Goal: Go to known website: Access a specific website the user already knows

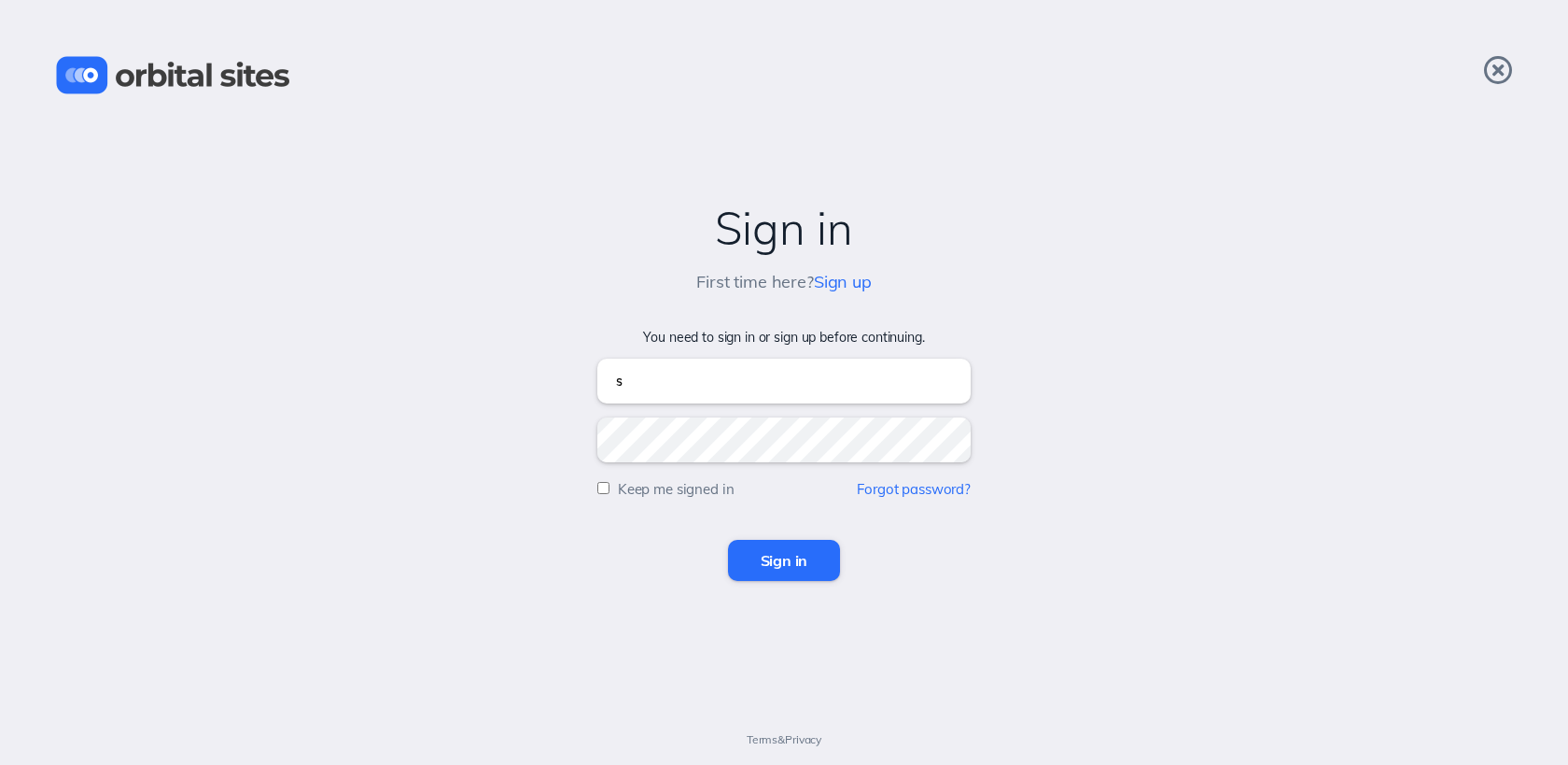
type input "sky@heightschurch.com"
click at [728, 540] on input "Sign in" at bounding box center [784, 561] width 112 height 41
type input "sky@heightschurch.com"
click at [728, 540] on input "Sign in" at bounding box center [784, 561] width 112 height 41
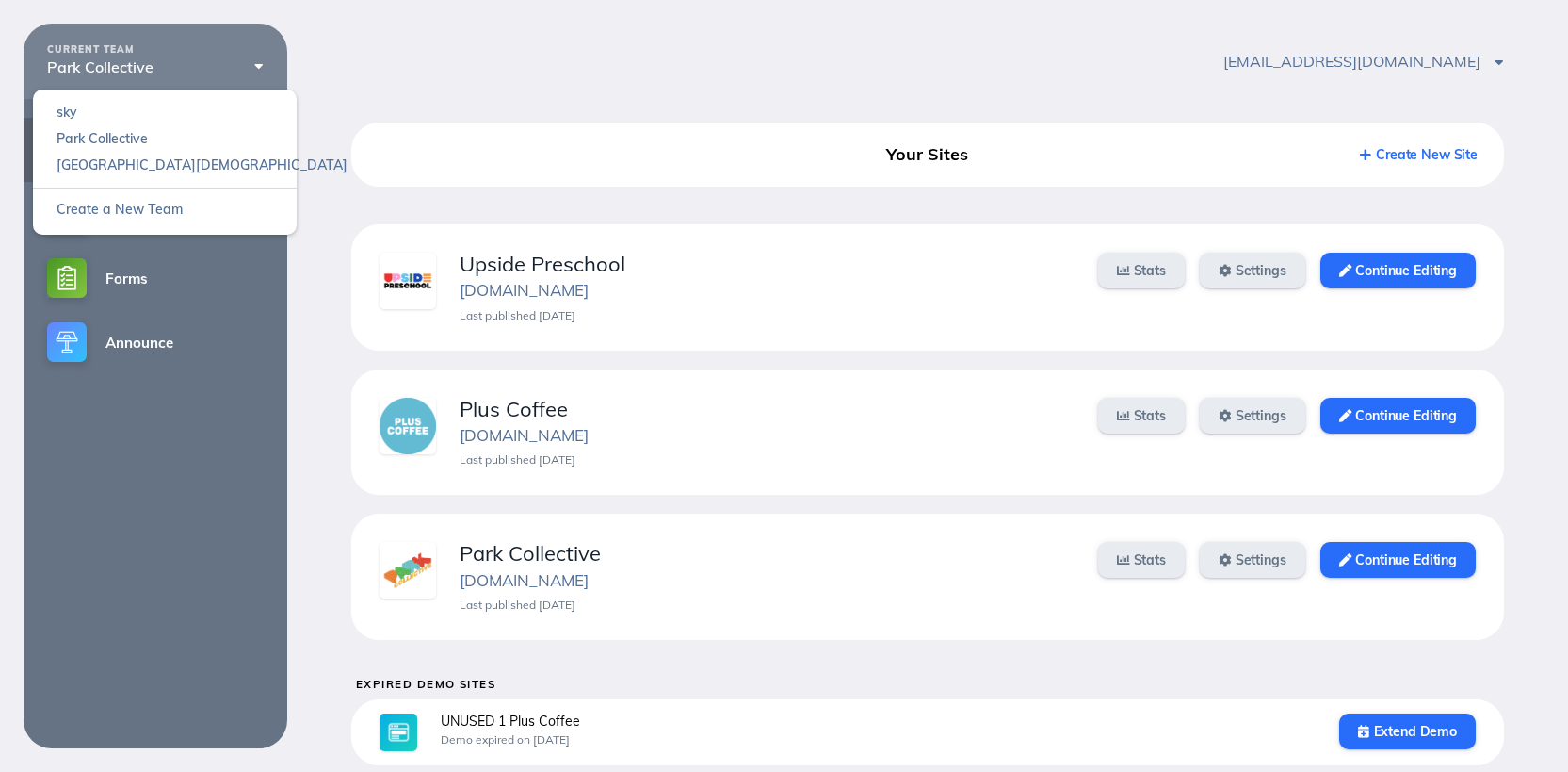
click at [195, 58] on div "Park Collective" at bounding box center [155, 66] width 216 height 17
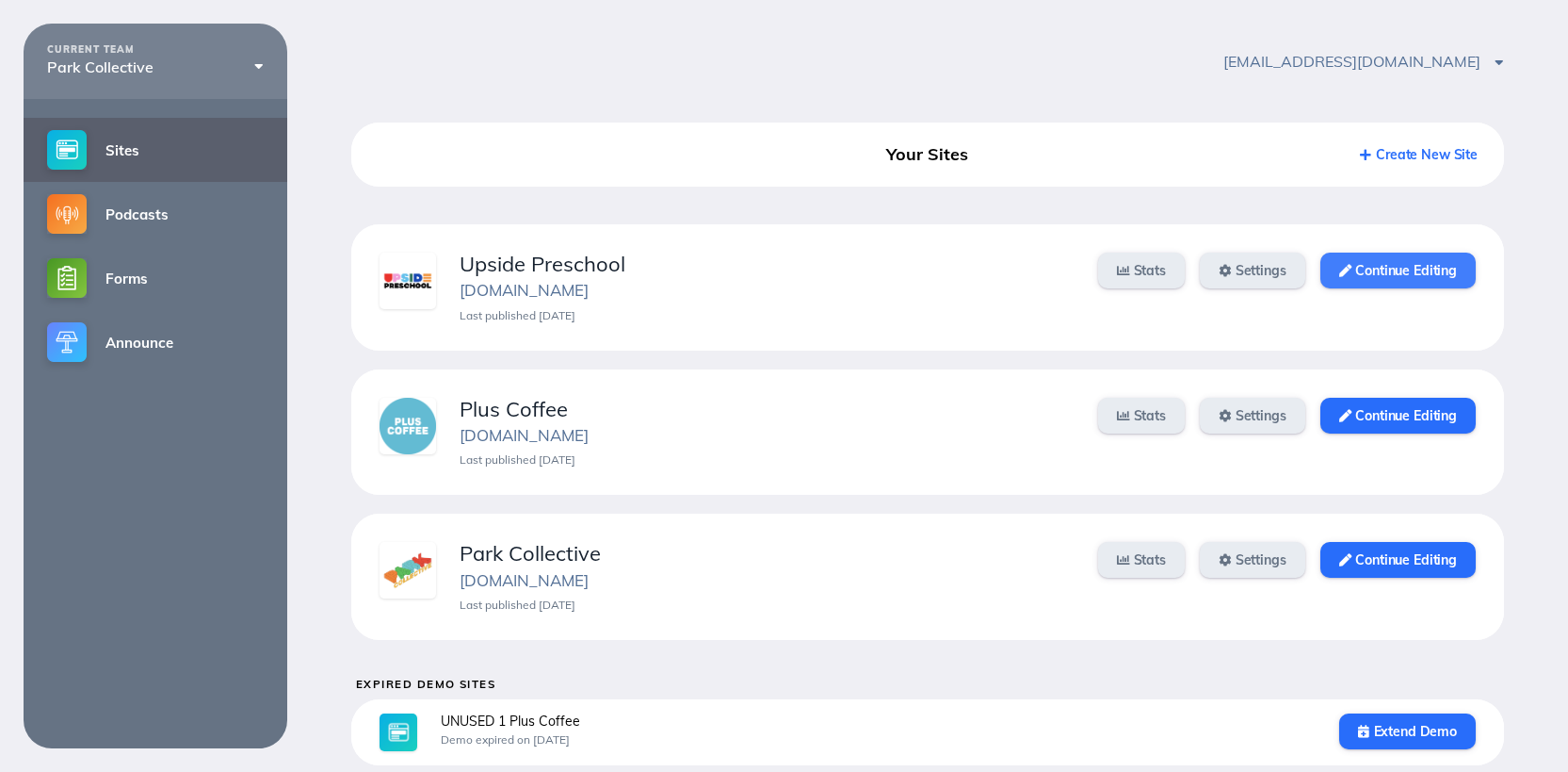
click at [1450, 268] on link "Continue Editing" at bounding box center [1397, 270] width 155 height 36
